Goal: Task Accomplishment & Management: Complete application form

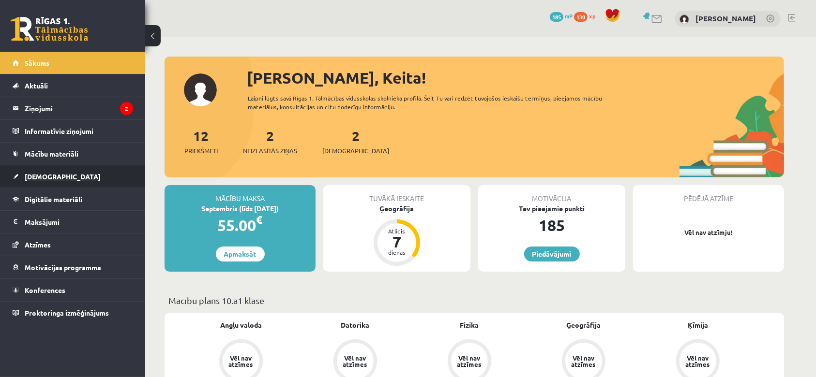
click at [51, 179] on span "[DEMOGRAPHIC_DATA]" at bounding box center [63, 176] width 76 height 9
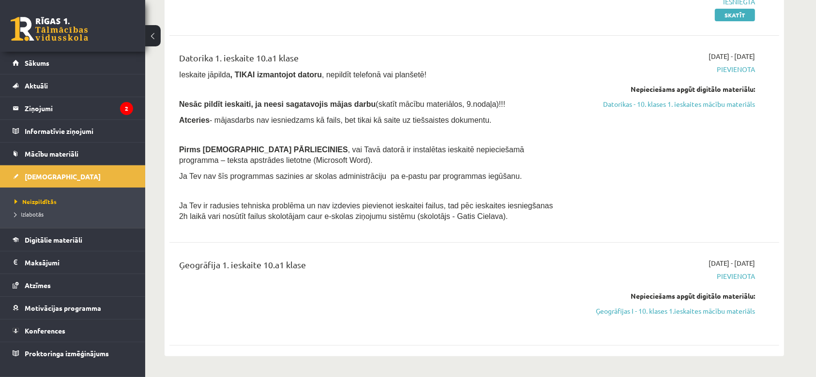
scroll to position [155, 0]
click at [603, 307] on link "Ģeogrāfijas I - 10. klases 1.ieskaites mācību materiāls" at bounding box center [663, 311] width 182 height 10
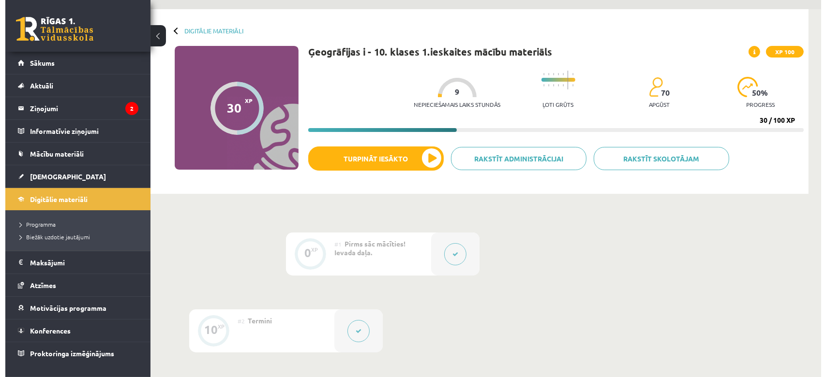
scroll to position [27, 0]
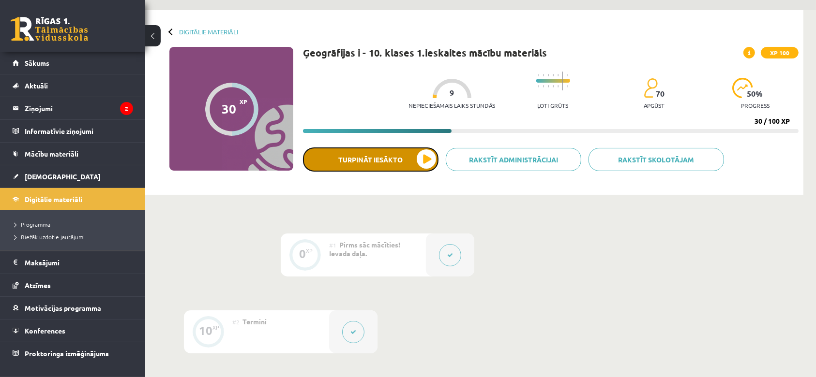
click at [406, 166] on button "Turpināt iesākto" at bounding box center [370, 160] width 135 height 24
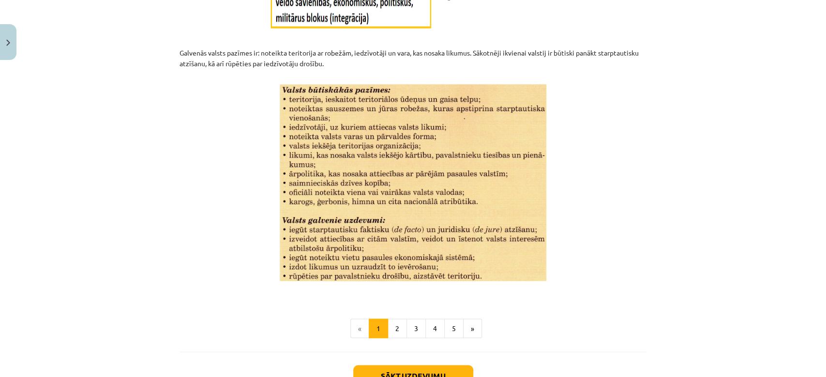
scroll to position [1179, 0]
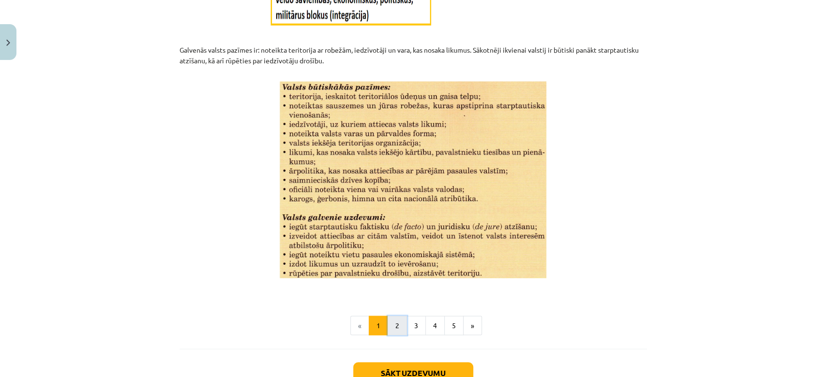
click at [392, 319] on button "2" at bounding box center [397, 325] width 19 height 19
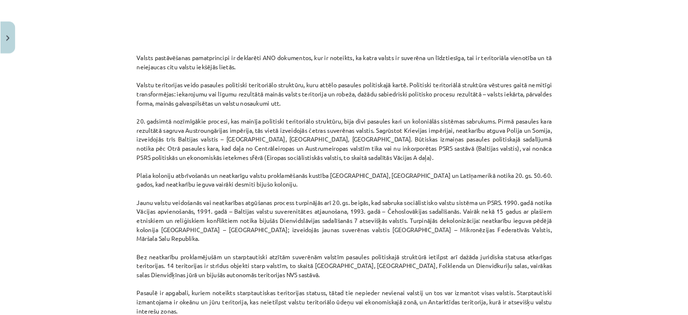
scroll to position [604, 0]
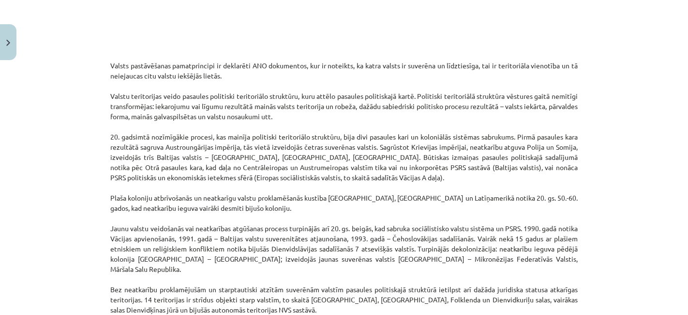
drag, startPoint x: 823, startPoint y: 0, endPoint x: 497, endPoint y: 220, distance: 392.4
click at [497, 220] on p "Valsts pastāvēšanas pamatprincipi ir deklarēti ANO dokumentos, kur ir noteikts,…" at bounding box center [343, 248] width 467 height 396
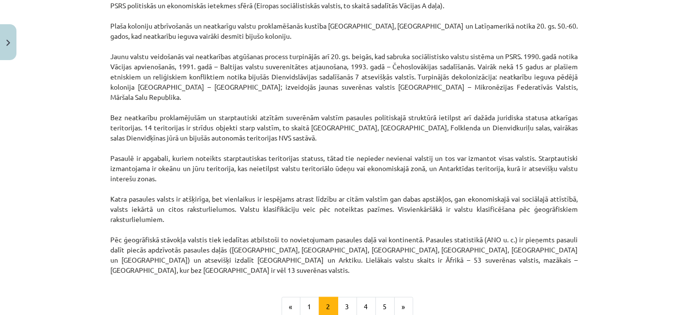
scroll to position [777, 0]
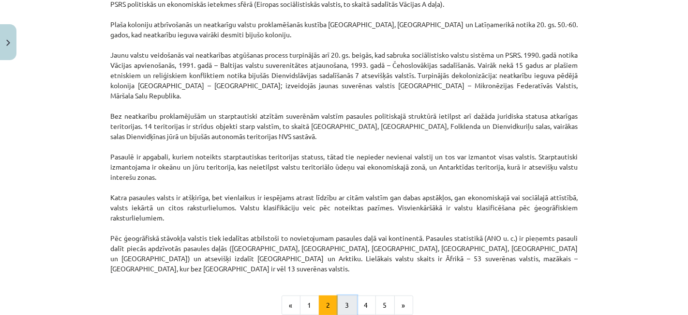
click at [346, 295] on button "3" at bounding box center [347, 304] width 19 height 19
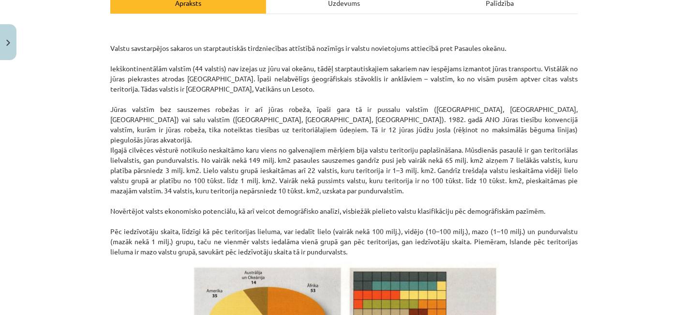
scroll to position [150, 0]
